Goal: Information Seeking & Learning: Find specific fact

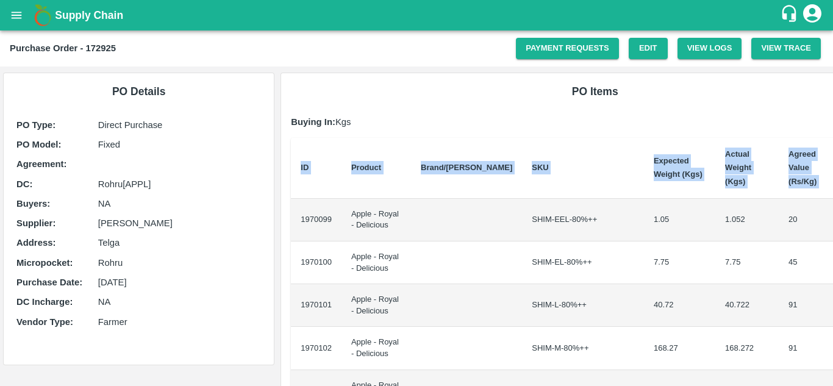
scroll to position [0, 26]
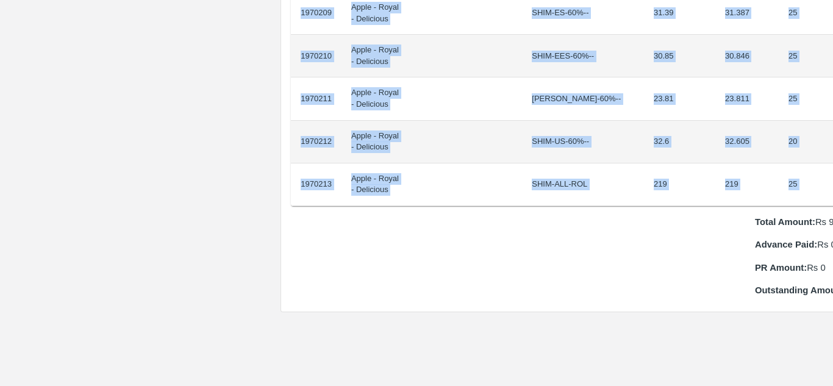
scroll to position [1105, 26]
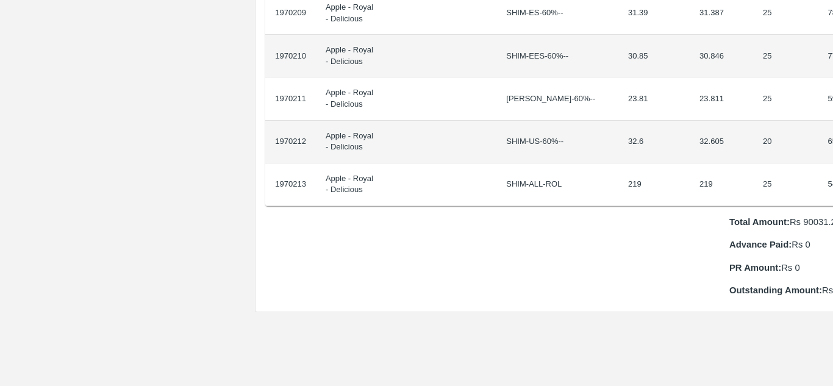
drag, startPoint x: 302, startPoint y: 204, endPoint x: 832, endPoint y: 167, distance: 531.7
click at [832, 167] on div "Supply Chain Purchase Order - 172928 Payment Requests Edit View Logs View Trace…" at bounding box center [416, 193] width 833 height 386
copy thead "ID Product Brand/[PERSON_NAME] Expected Weight (Kgs) Actual Weight (Kgs) Agreed…"
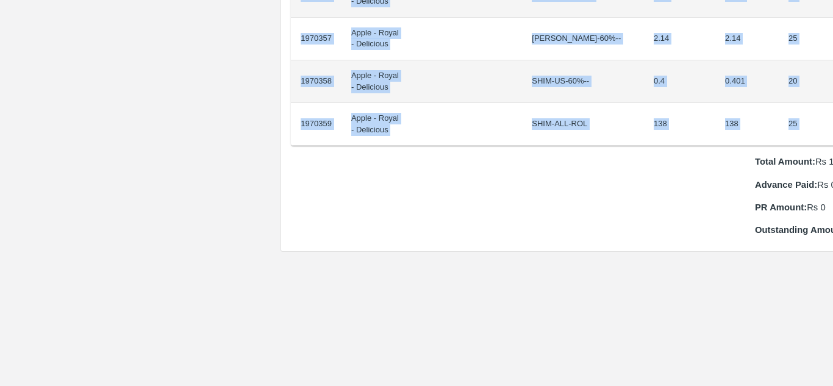
scroll to position [1251, 26]
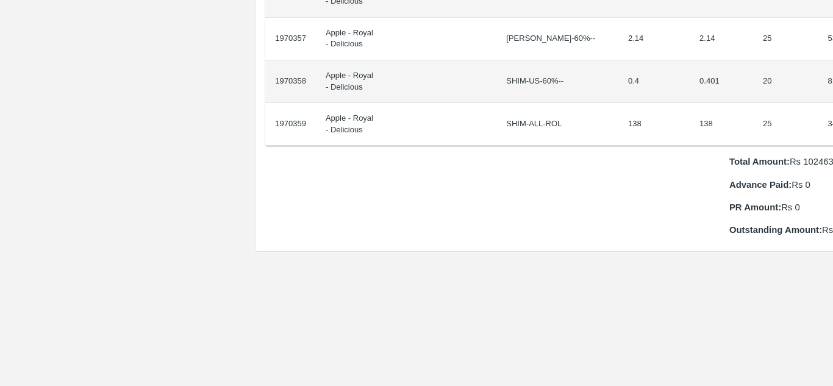
drag, startPoint x: 302, startPoint y: 207, endPoint x: 832, endPoint y: 115, distance: 537.8
click at [832, 115] on div "Supply Chain Purchase Order - 172932 Payment Requests Edit View Logs View Trace…" at bounding box center [416, 193] width 833 height 386
copy table "ID Product Brand/Marka SKU Expected Weight (Kgs) Actual Weight (Kgs) Agreed Val…"
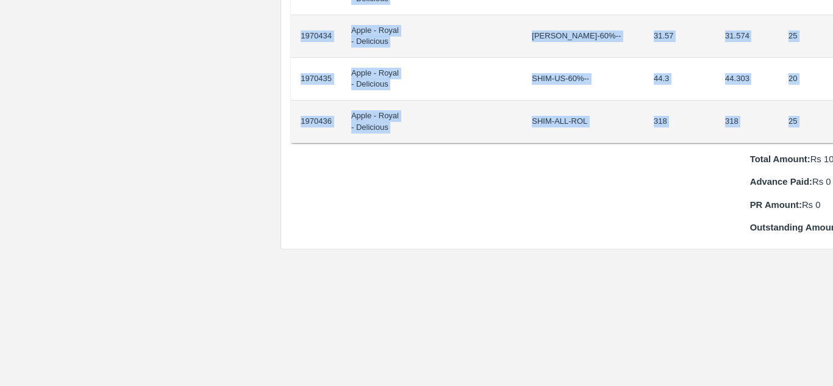
scroll to position [1210, 26]
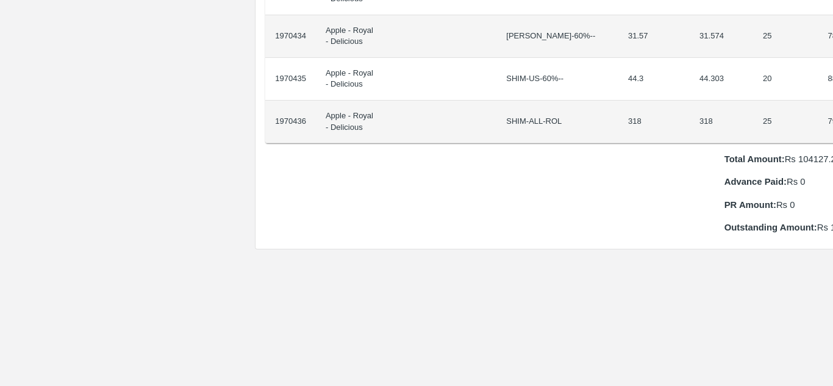
drag, startPoint x: 301, startPoint y: 204, endPoint x: 832, endPoint y: 118, distance: 538.0
click at [832, 118] on div "Supply Chain Purchase Order - 172934 Payment Requests Edit View Logs View Trace…" at bounding box center [416, 193] width 833 height 386
copy thead "ID Product Brand/[PERSON_NAME] Expected Weight (Kgs) Actual Weight (Kgs) Agreed…"
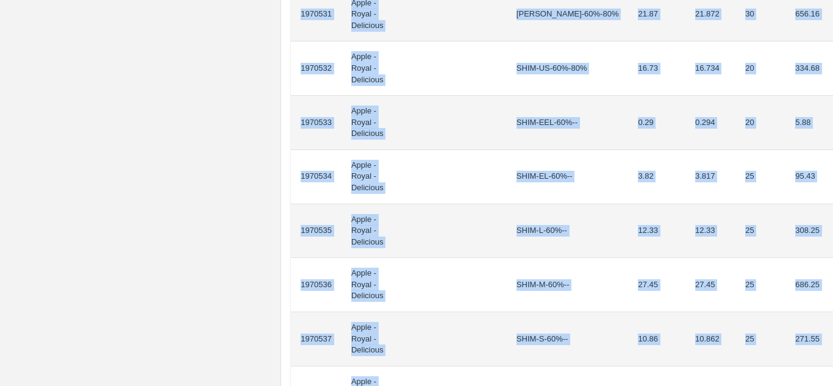
scroll to position [1079, 0]
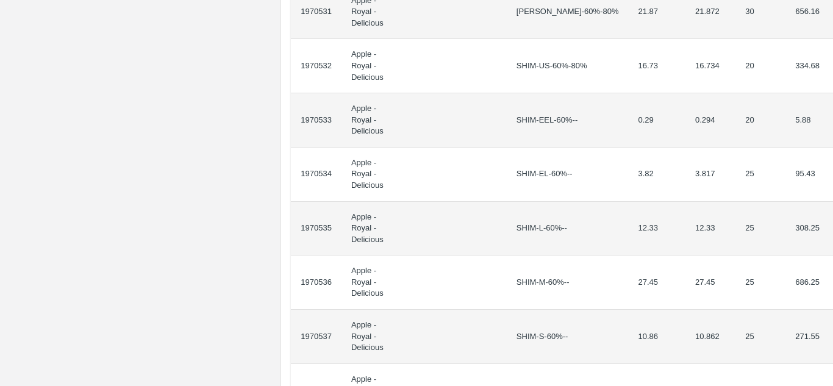
drag, startPoint x: 302, startPoint y: 219, endPoint x: 820, endPoint y: 303, distance: 525.1
copy thead "ID Product Brand/[PERSON_NAME] Expected Weight (Kgs) Actual Weight (Kgs) Agreed…"
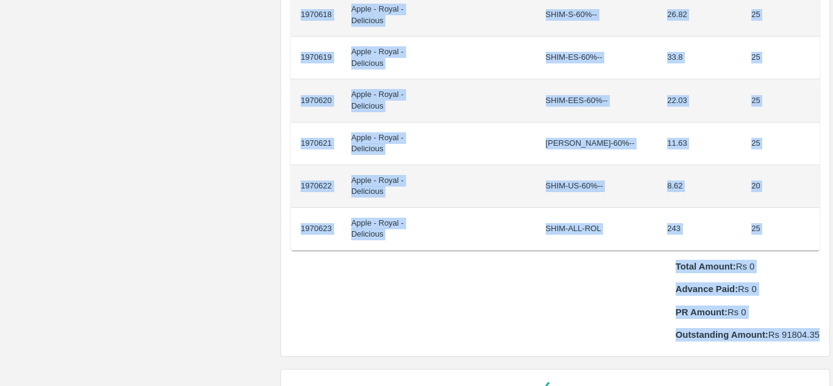
scroll to position [1172, 0]
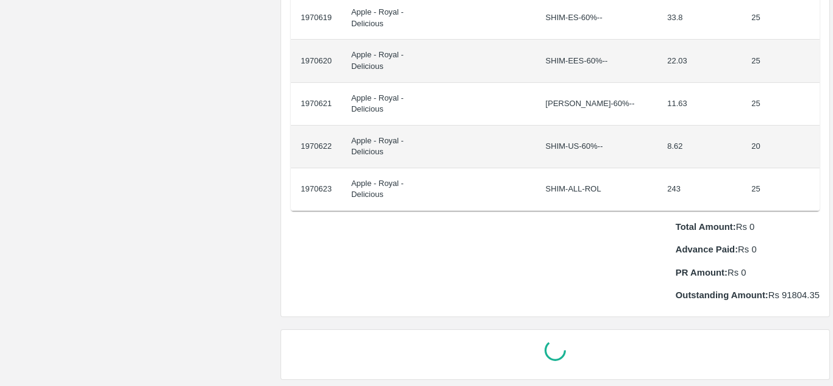
drag, startPoint x: 301, startPoint y: 205, endPoint x: 832, endPoint y: 187, distance: 532.0
click at [832, 187] on div "Supply Chain Purchase Order - 172939 Payment Requests Edit View Logs View Trace…" at bounding box center [416, 193] width 833 height 386
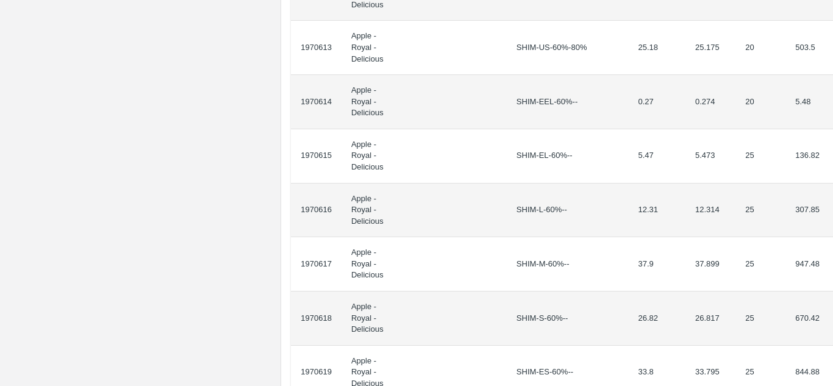
scroll to position [1098, 0]
copy thead "ID Product Brand/Marka SKU Expected Weight (Kgs) Agreed Value (Rs/Kg)"
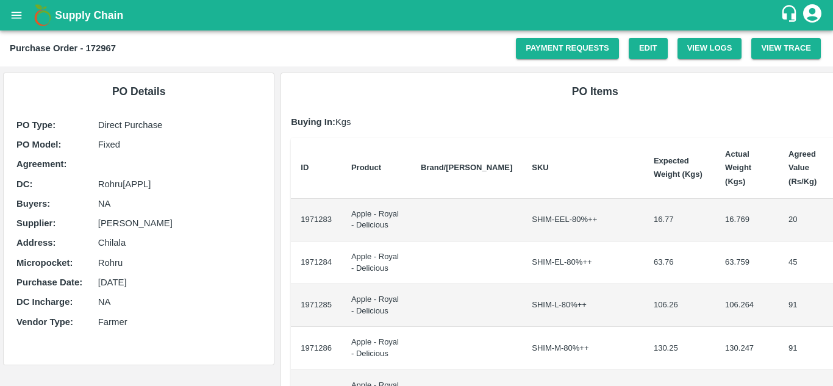
drag, startPoint x: 301, startPoint y: 220, endPoint x: 301, endPoint y: 204, distance: 15.9
click at [301, 204] on td "1971283" at bounding box center [316, 220] width 51 height 43
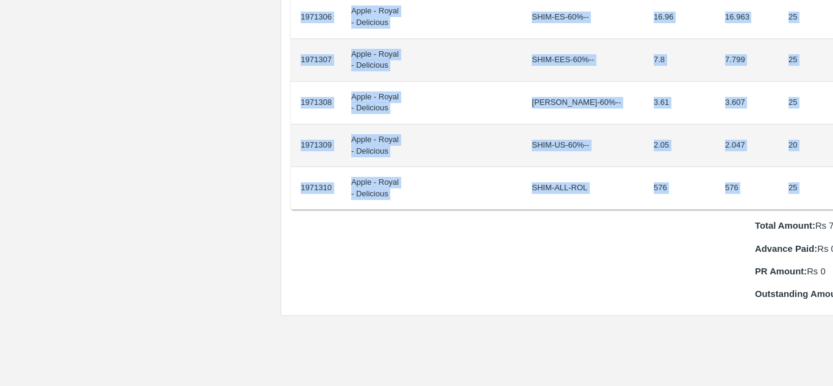
scroll to position [1187, 26]
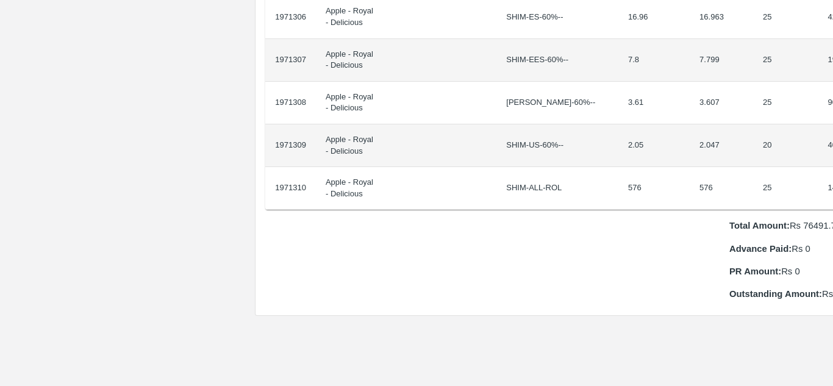
drag, startPoint x: 301, startPoint y: 204, endPoint x: 832, endPoint y: 184, distance: 532.1
click at [832, 184] on div "Supply Chain Purchase Order - 172967 Payment Requests Edit View Logs View Trace…" at bounding box center [416, 193] width 833 height 386
copy thead "ID Product Brand/Marka SKU Expected Weight (Kgs) Actual Weight (Kgs) Agreed Val…"
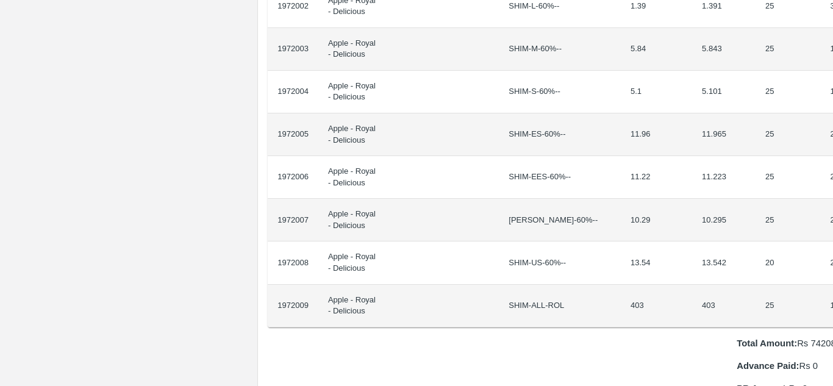
scroll to position [941, 26]
drag, startPoint x: 302, startPoint y: 204, endPoint x: 832, endPoint y: 284, distance: 536.5
click at [832, 284] on div "Supply Chain Purchase Order - 172993 Payment Requests Edit View Logs View Trace…" at bounding box center [416, 193] width 833 height 386
copy thead "ID Product Brand/[PERSON_NAME] Expected Weight (Kgs) Actual Weight (Kgs) Agreed…"
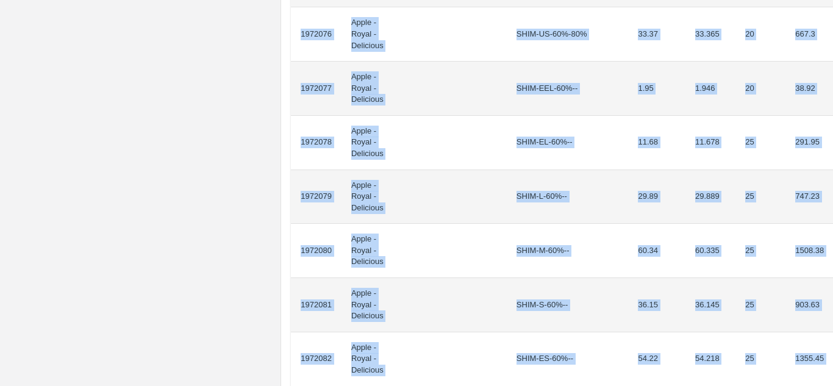
scroll to position [1113, 0]
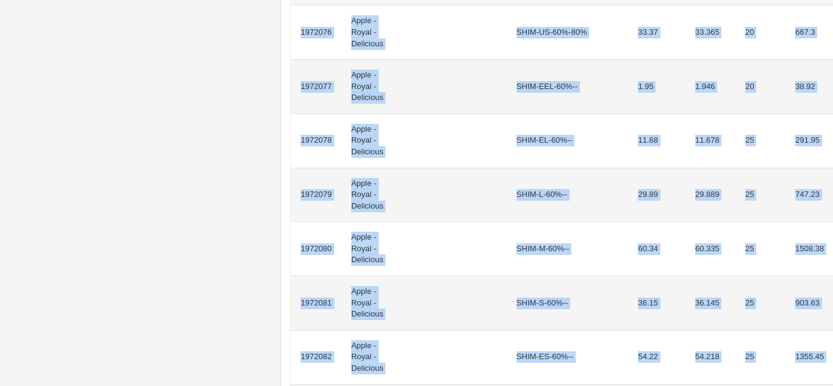
drag, startPoint x: 301, startPoint y: 216, endPoint x: 809, endPoint y: 248, distance: 509.5
copy tbody "1972059 Apple - Royal - Delicious SHIM-EEL-80%++ 3.75 3.755 20 75.1 1972060 App…"
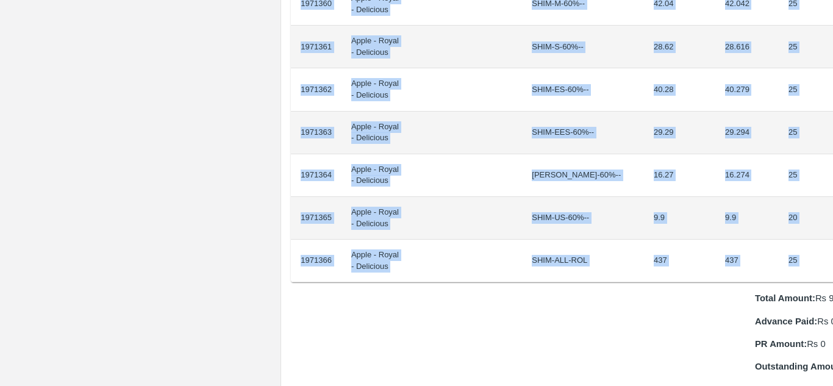
scroll to position [1114, 26]
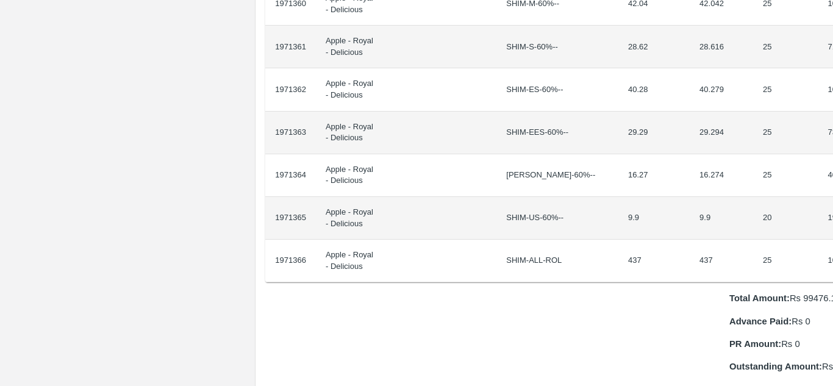
drag, startPoint x: 300, startPoint y: 205, endPoint x: 832, endPoint y: 221, distance: 532.6
click at [832, 221] on div "Supply Chain Purchase Order - 172968 Payment Requests Edit View Logs View Trace…" at bounding box center [416, 193] width 833 height 386
copy thead "ID Product Brand/[PERSON_NAME] Expected Weight (Kgs) Actual Weight (Kgs) Agreed…"
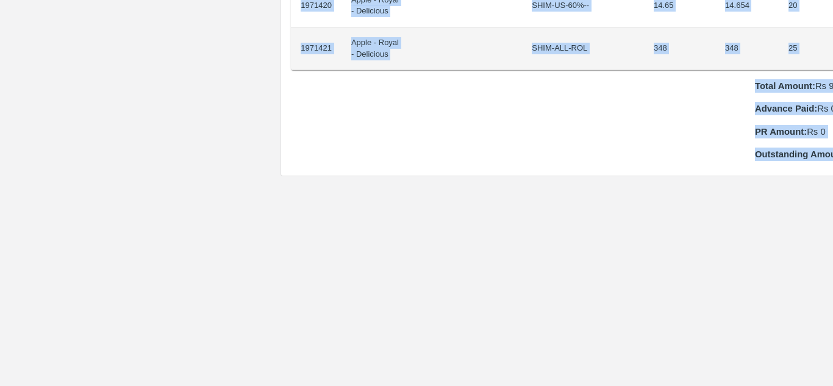
scroll to position [1304, 0]
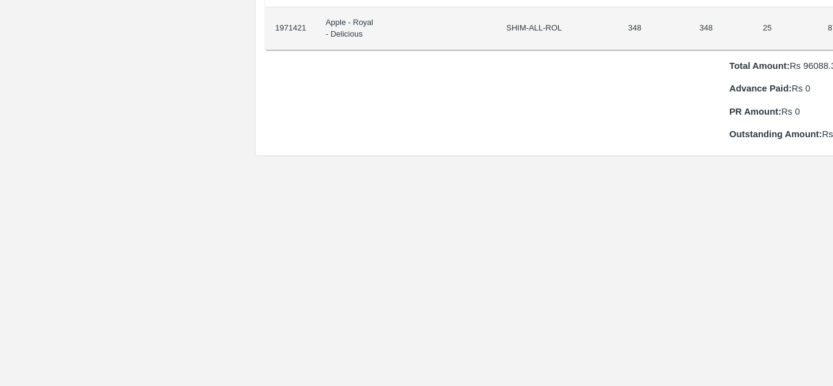
drag, startPoint x: 301, startPoint y: 205, endPoint x: 832, endPoint y: 11, distance: 565.4
click at [832, 11] on div "Supply Chain Purchase Order - 172970 Payment Requests Edit View Logs View Trace…" at bounding box center [416, 193] width 833 height 386
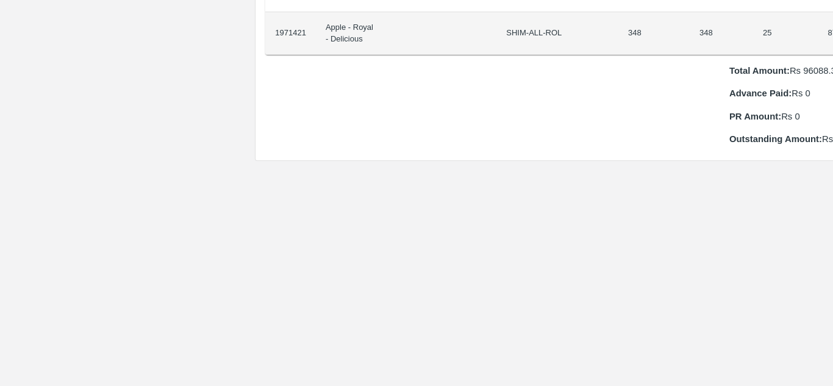
copy thead "ID Product Brand/[PERSON_NAME] Expected Weight (Kgs) Actual Weight (Kgs) Agreed…"
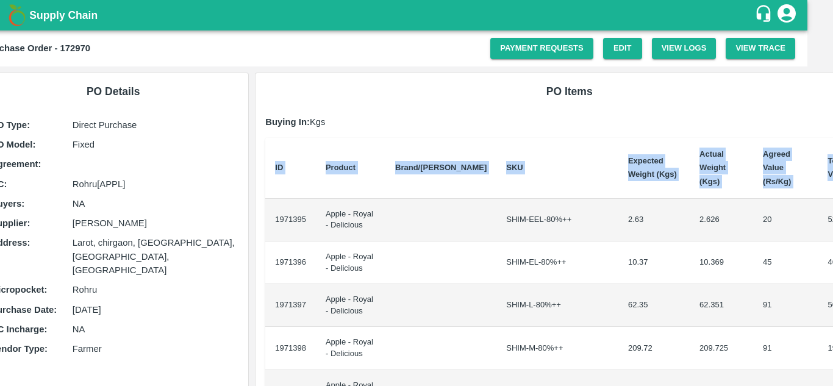
scroll to position [0, 0]
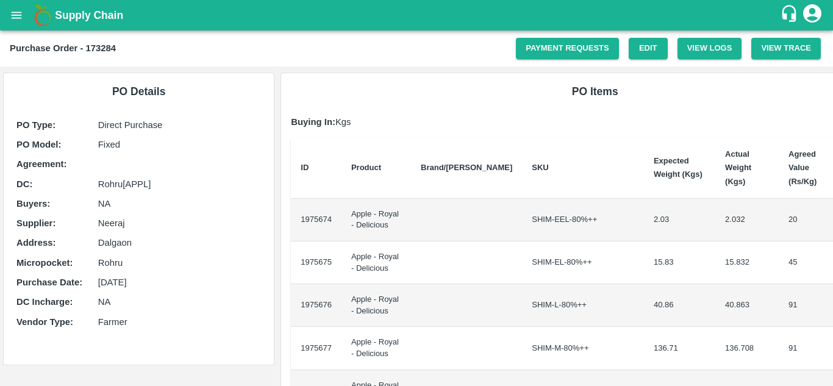
click at [299, 206] on td "1975674" at bounding box center [316, 220] width 51 height 43
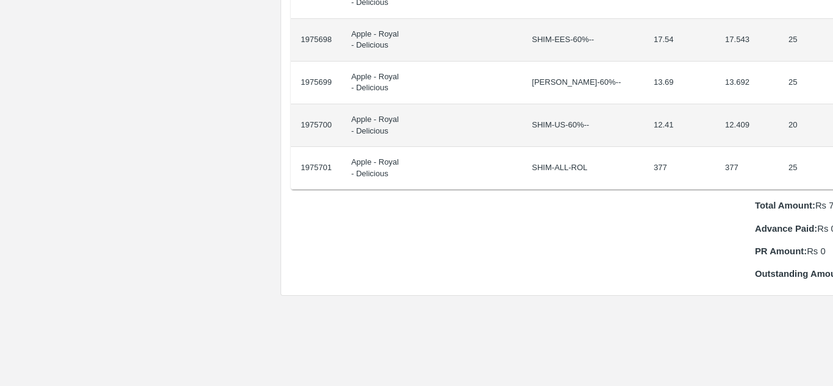
scroll to position [1207, 26]
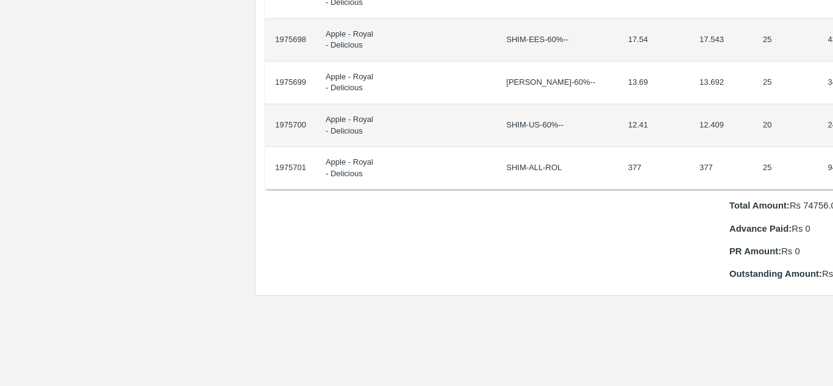
drag, startPoint x: 299, startPoint y: 206, endPoint x: 832, endPoint y: 164, distance: 534.0
click at [832, 164] on div "Supply Chain Purchase Order - 173284 Payment Requests Edit View Logs View Trace…" at bounding box center [416, 193] width 833 height 386
copy thead "ID Product Brand/[PERSON_NAME] Expected Weight (Kgs) Actual Weight (Kgs) Agreed…"
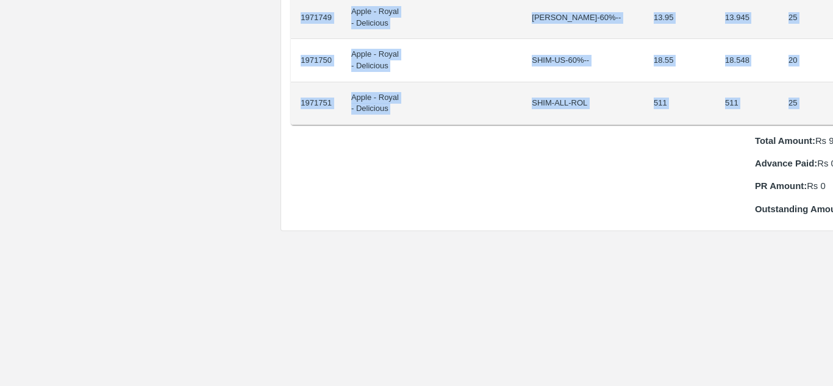
scroll to position [1143, 26]
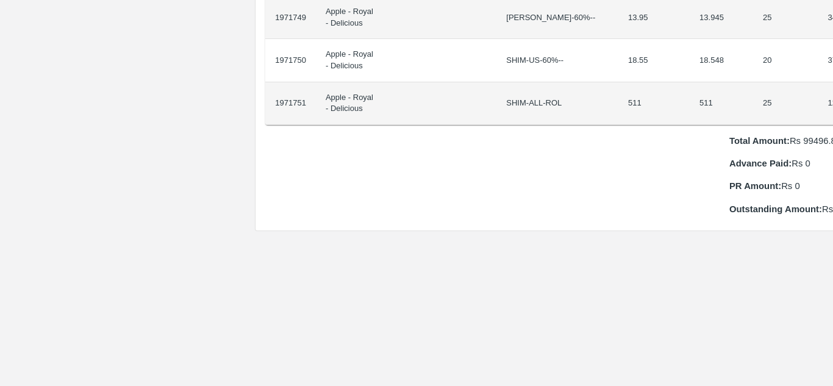
drag, startPoint x: 300, startPoint y: 205, endPoint x: 832, endPoint y: 99, distance: 542.7
click at [832, 99] on div "Supply Chain Purchase Order - 172986 Payment Requests Edit View Logs View Trace…" at bounding box center [416, 193] width 833 height 386
copy thead "ID Product Brand/[PERSON_NAME] Expected Weight (Kgs) Actual Weight (Kgs) Agreed…"
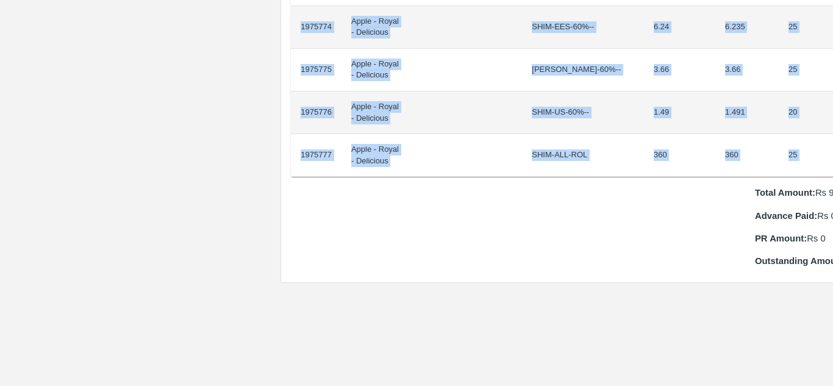
scroll to position [1219, 26]
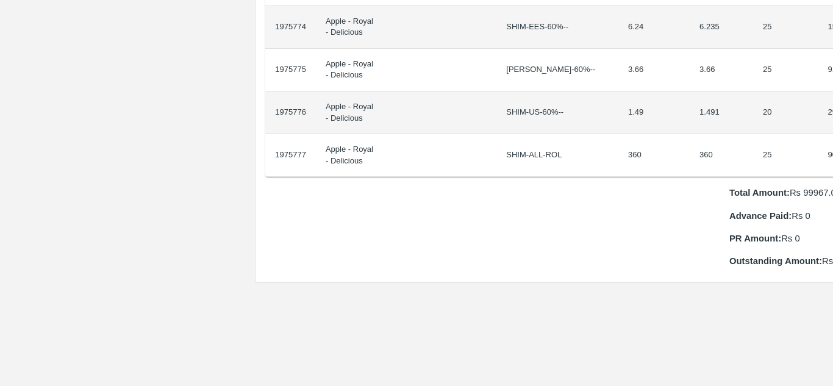
drag, startPoint x: 301, startPoint y: 206, endPoint x: 832, endPoint y: 147, distance: 535.0
click at [832, 147] on div "Supply Chain Purchase Order - 173287 Payment Requests Edit View Logs View Trace…" at bounding box center [416, 193] width 833 height 386
copy thead "ID Product Brand/[PERSON_NAME] Expected Weight (Kgs) Actual Weight (Kgs) Agreed…"
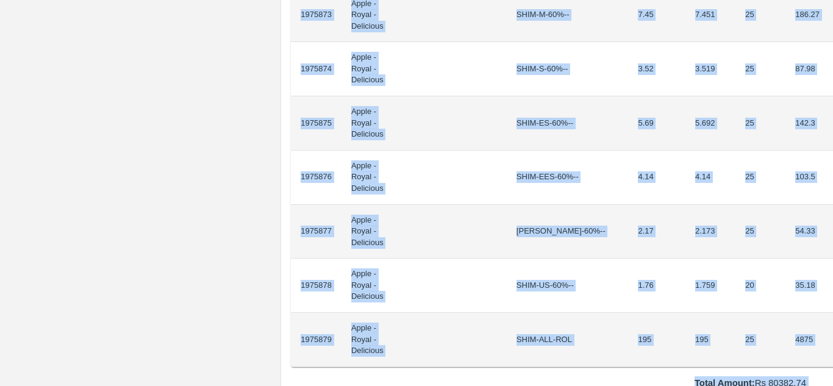
scroll to position [1321, 0]
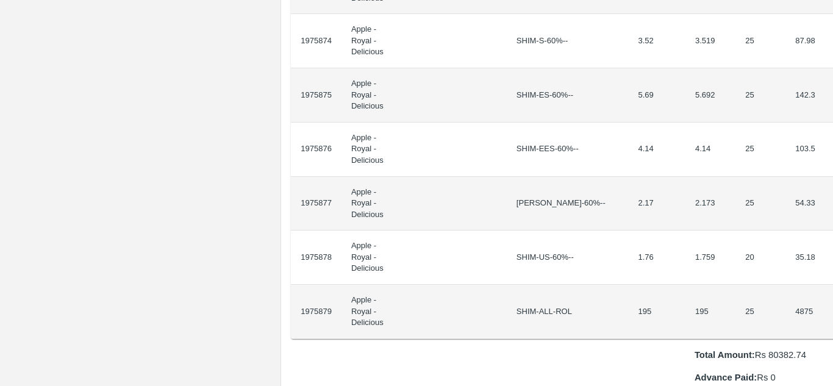
drag, startPoint x: 301, startPoint y: 218, endPoint x: 830, endPoint y: 21, distance: 564.5
copy thead "ID Product Brand/[PERSON_NAME] Expected Weight (Kgs) Actual Weight (Kgs) Agreed…"
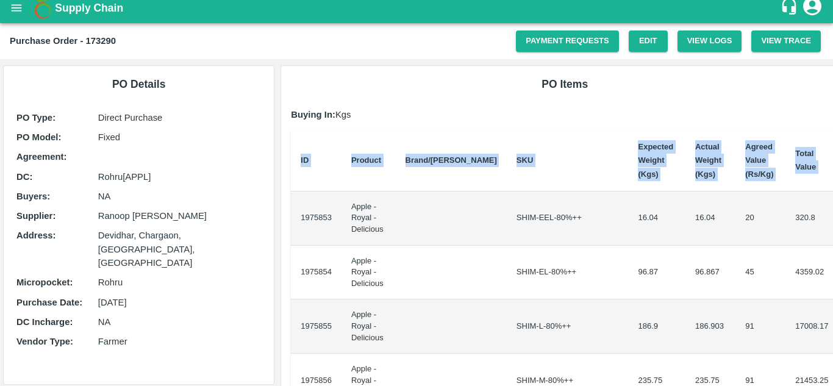
scroll to position [0, 0]
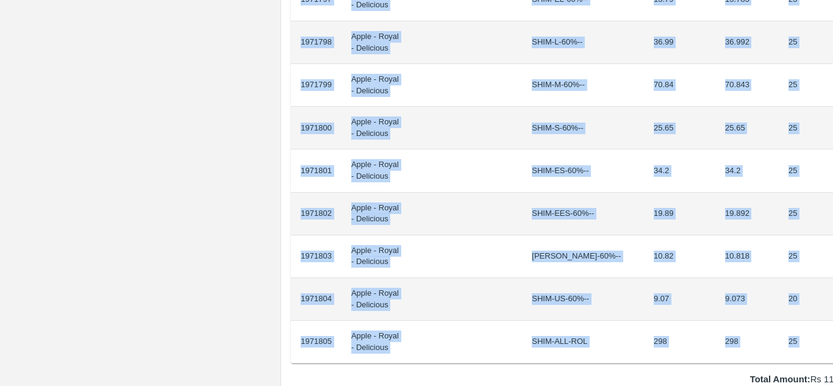
scroll to position [1033, 26]
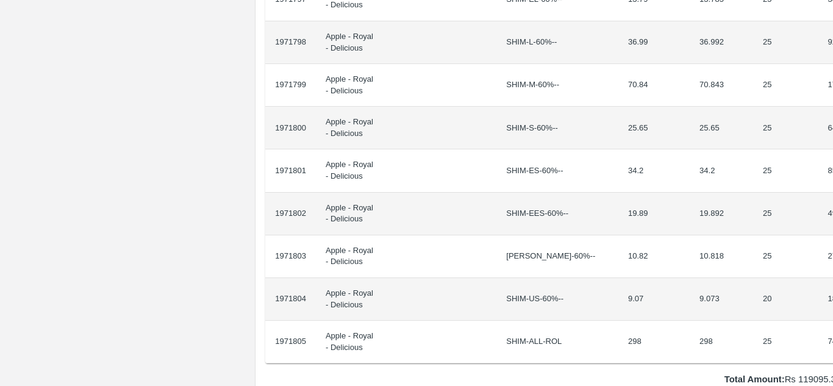
drag, startPoint x: 300, startPoint y: 216, endPoint x: 829, endPoint y: 323, distance: 539.8
copy thead "ID Product Brand/[PERSON_NAME] Expected Weight (Kgs) Actual Weight (Kgs) Agreed…"
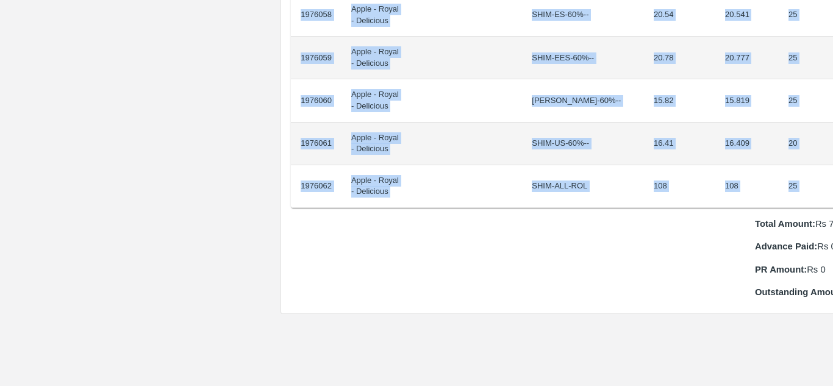
scroll to position [1103, 26]
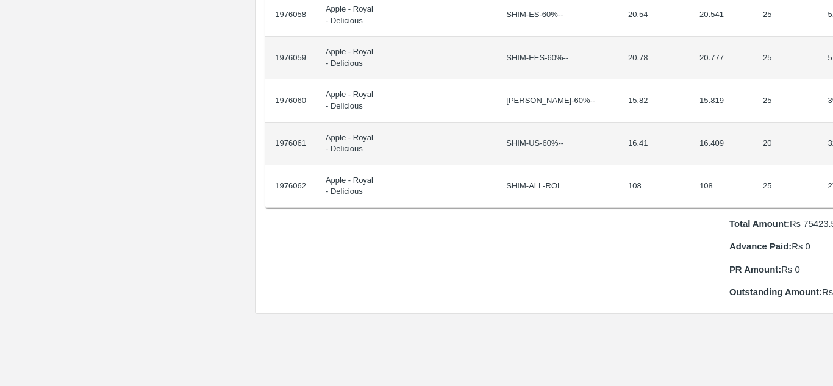
drag, startPoint x: 300, startPoint y: 202, endPoint x: 832, endPoint y: 174, distance: 533.0
click at [832, 174] on div "Supply Chain Purchase Order - 173298 Payment Requests Edit View Logs View Trace…" at bounding box center [416, 193] width 833 height 386
copy thead "ID Product Brand/[PERSON_NAME] Expected Weight (Kgs) Actual Weight (Kgs) Agreed…"
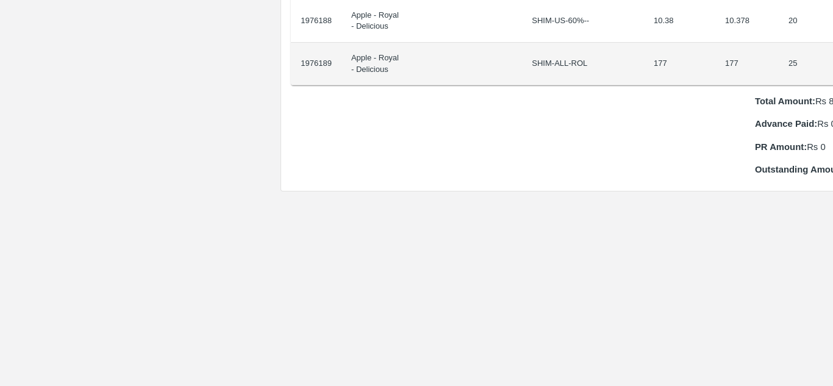
scroll to position [1268, 26]
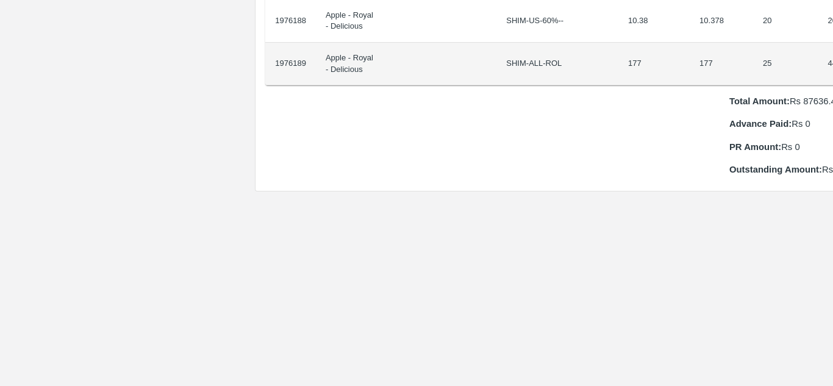
drag, startPoint x: 301, startPoint y: 205, endPoint x: 832, endPoint y: 43, distance: 555.7
click at [832, 43] on div "Supply Chain Purchase Order - 173305 Payment Requests Edit View Logs View Trace…" at bounding box center [416, 193] width 833 height 386
copy thead "ID Product Brand/[PERSON_NAME] Expected Weight (Kgs) Actual Weight (Kgs) Agreed…"
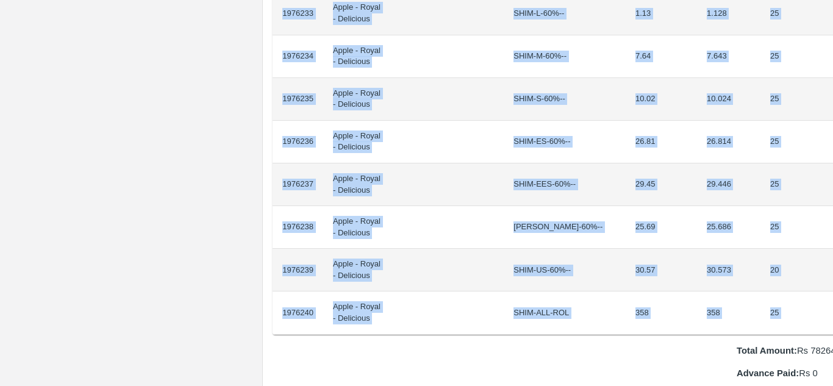
scroll to position [891, 26]
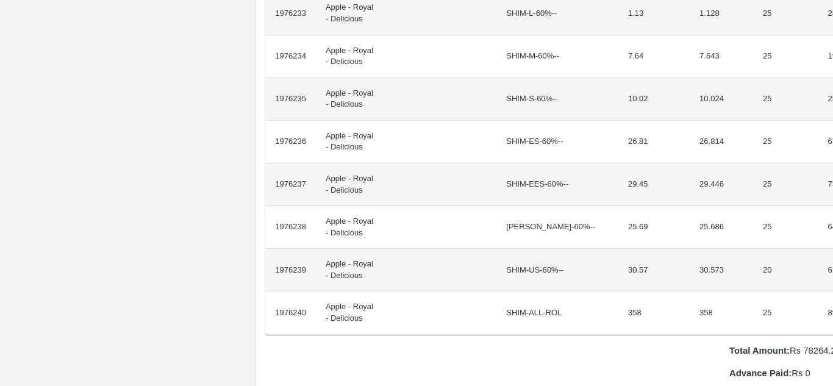
drag, startPoint x: 300, startPoint y: 206, endPoint x: 832, endPoint y: 299, distance: 540.4
click at [832, 299] on div "Supply Chain Purchase Order - 173306 Payment Requests Edit View Logs View Trace…" at bounding box center [416, 193] width 833 height 386
copy thead "ID Product Brand/[PERSON_NAME] Expected Weight (Kgs) Actual Weight (Kgs) Agreed…"
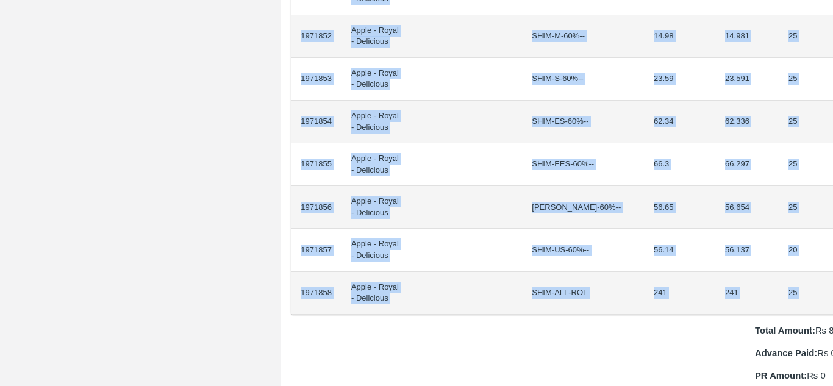
scroll to position [954, 26]
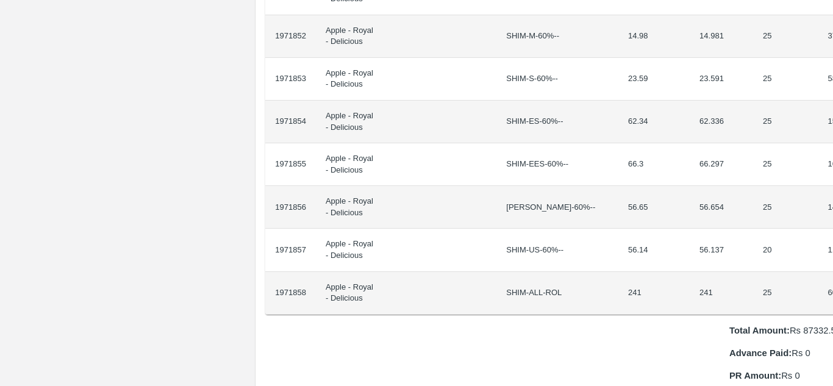
drag, startPoint x: 300, startPoint y: 208, endPoint x: 832, endPoint y: 276, distance: 536.6
click at [832, 276] on div "Supply Chain Purchase Order - 172988 Payment Requests Edit View Logs View Trace…" at bounding box center [416, 193] width 833 height 386
copy thead "ID Product Brand/[PERSON_NAME] Expected Weight (Kgs) Actual Weight (Kgs) Agreed…"
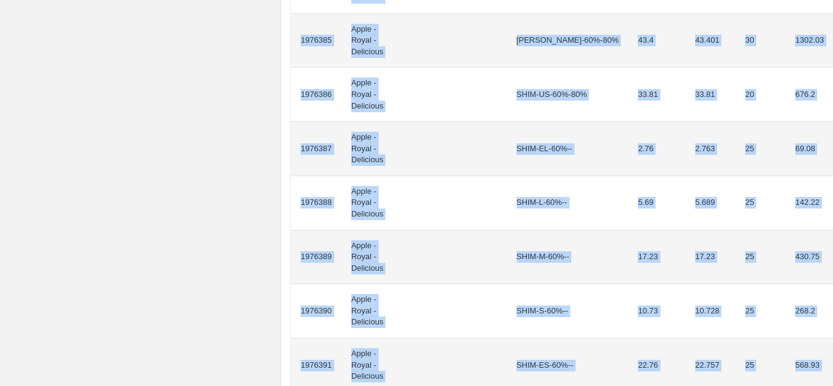
scroll to position [1247, 0]
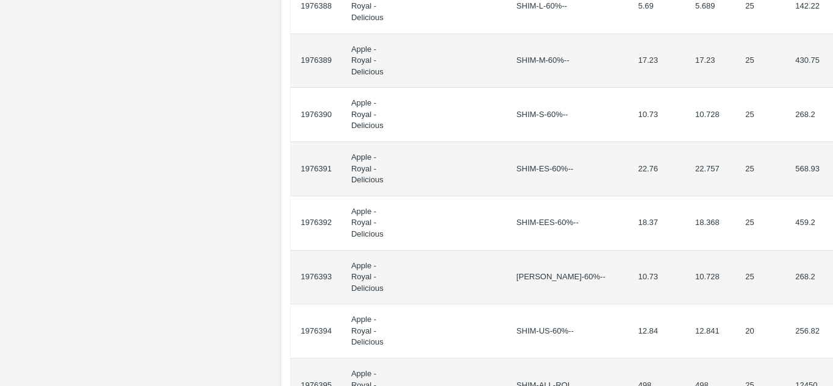
drag, startPoint x: 300, startPoint y: 218, endPoint x: 824, endPoint y: 88, distance: 539.5
copy thead "ID Product Brand/[PERSON_NAME] Expected Weight (Kgs) Actual Weight (Kgs) Agreed…"
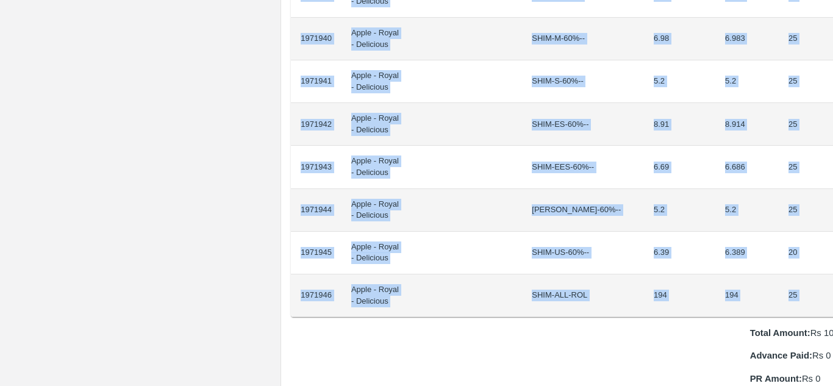
scroll to position [1037, 26]
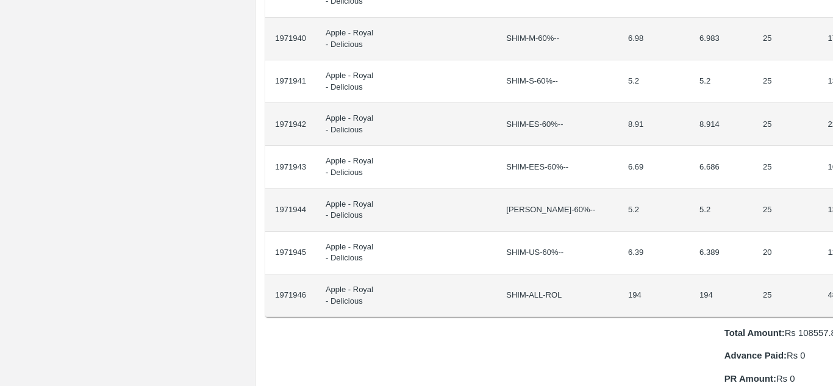
drag, startPoint x: 301, startPoint y: 204, endPoint x: 832, endPoint y: 280, distance: 536.5
click at [832, 280] on div "Supply Chain Purchase Order - 172991 Payment Requests Edit View Logs View Trace…" at bounding box center [416, 193] width 833 height 386
copy thead "ID Product Brand/[PERSON_NAME] Expected Weight (Kgs) Actual Weight (Kgs) Agreed…"
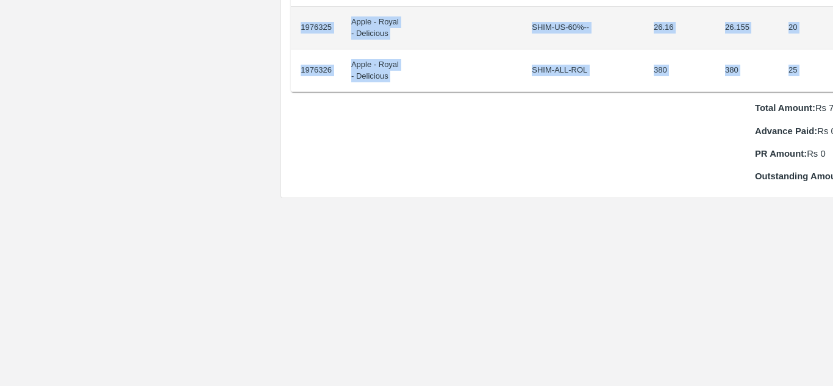
scroll to position [1304, 26]
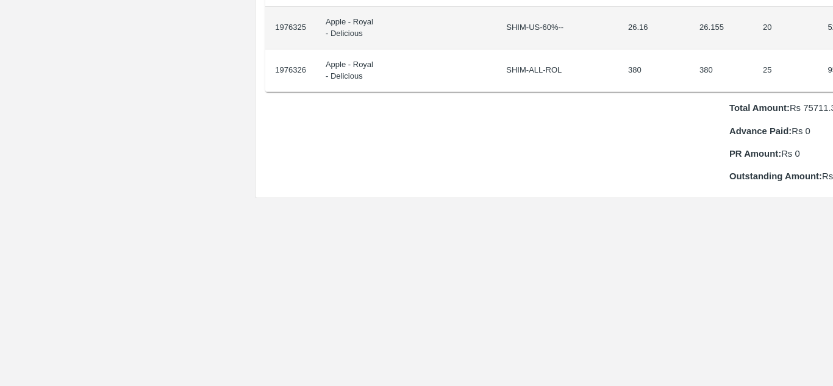
drag, startPoint x: 301, startPoint y: 203, endPoint x: 832, endPoint y: 43, distance: 555.4
click at [832, 43] on div "Supply Chain Purchase Order - 173309 Payment Requests Edit View Logs View Trace…" at bounding box center [416, 193] width 833 height 386
copy thead "ID Product Brand/[PERSON_NAME] Expected Weight (Kgs) Actual Weight (Kgs) Agreed…"
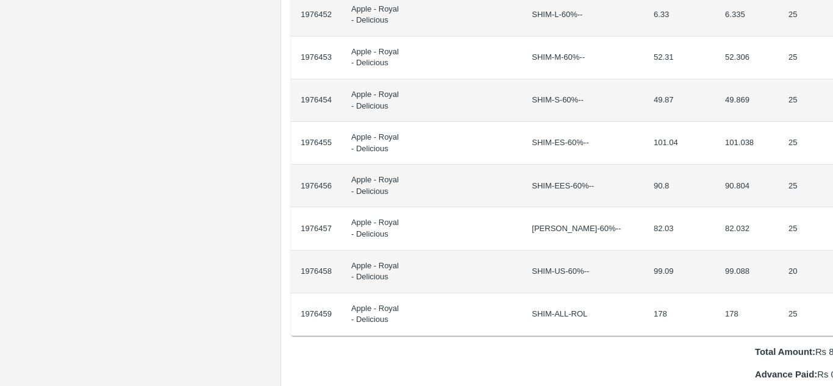
scroll to position [975, 26]
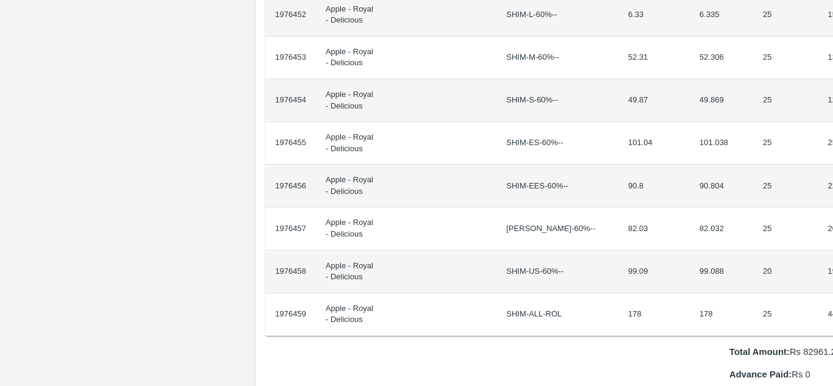
drag, startPoint x: 301, startPoint y: 205, endPoint x: 832, endPoint y: 310, distance: 541.9
click at [832, 310] on div "Supply Chain Purchase Order - 173313 Payment Requests Edit View Logs View Trace…" at bounding box center [416, 193] width 833 height 386
copy thead "ID Product Brand/[PERSON_NAME] Expected Weight (Kgs) Actual Weight (Kgs) Agreed…"
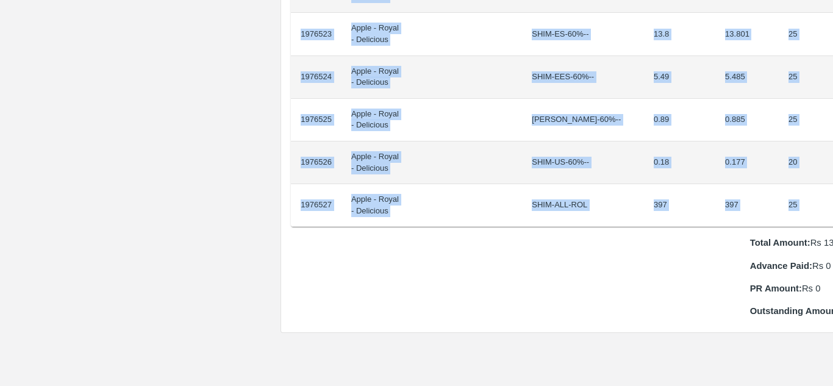
scroll to position [1169, 26]
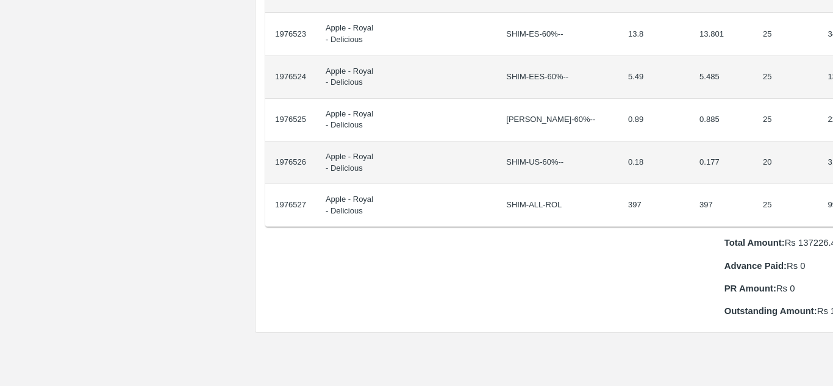
drag, startPoint x: 301, startPoint y: 203, endPoint x: 832, endPoint y: 190, distance: 531.2
click at [832, 190] on div "Supply Chain Purchase Order - 173315 Payment Requests Edit View Logs View Trace…" at bounding box center [416, 193] width 833 height 386
copy thead "ID Product Brand/[PERSON_NAME] Expected Weight (Kgs) Actual Weight (Kgs) Agreed…"
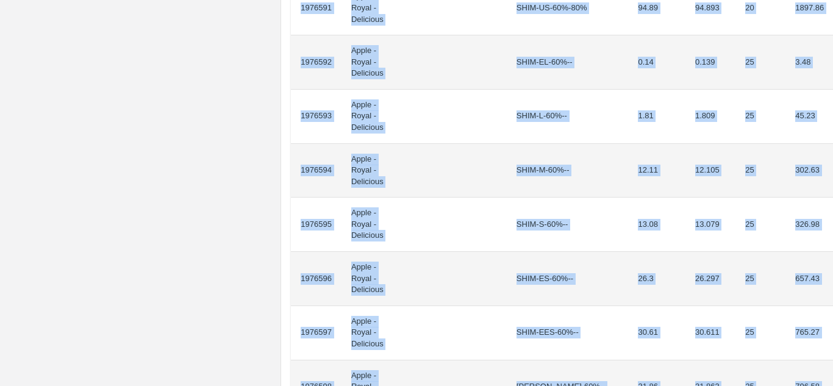
scroll to position [1138, 0]
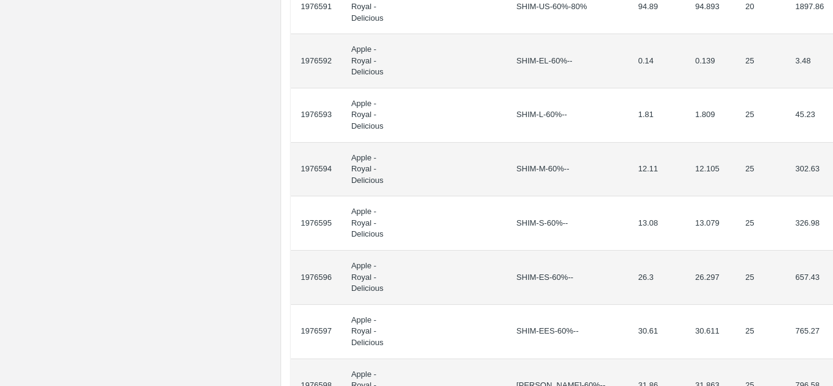
drag, startPoint x: 301, startPoint y: 216, endPoint x: 832, endPoint y: 198, distance: 531.4
click at [832, 198] on div "Supply Chain Purchase Order - 173318 Payment Requests Edit View Logs View Trace…" at bounding box center [416, 193] width 833 height 386
copy thead "ID Product Brand/[PERSON_NAME] Expected Weight (Kgs) Actual Weight (Kgs) Agreed…"
